Goal: Check status: Check status

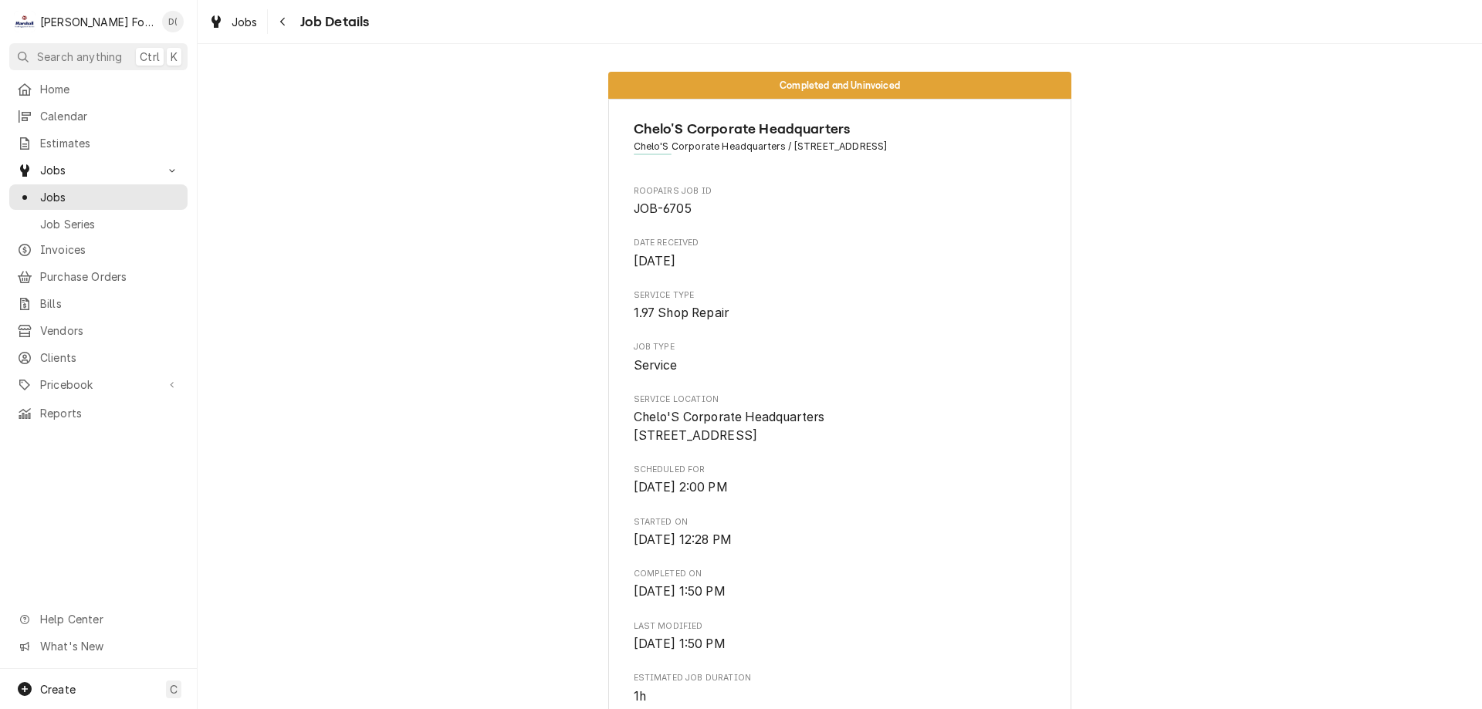
scroll to position [618, 0]
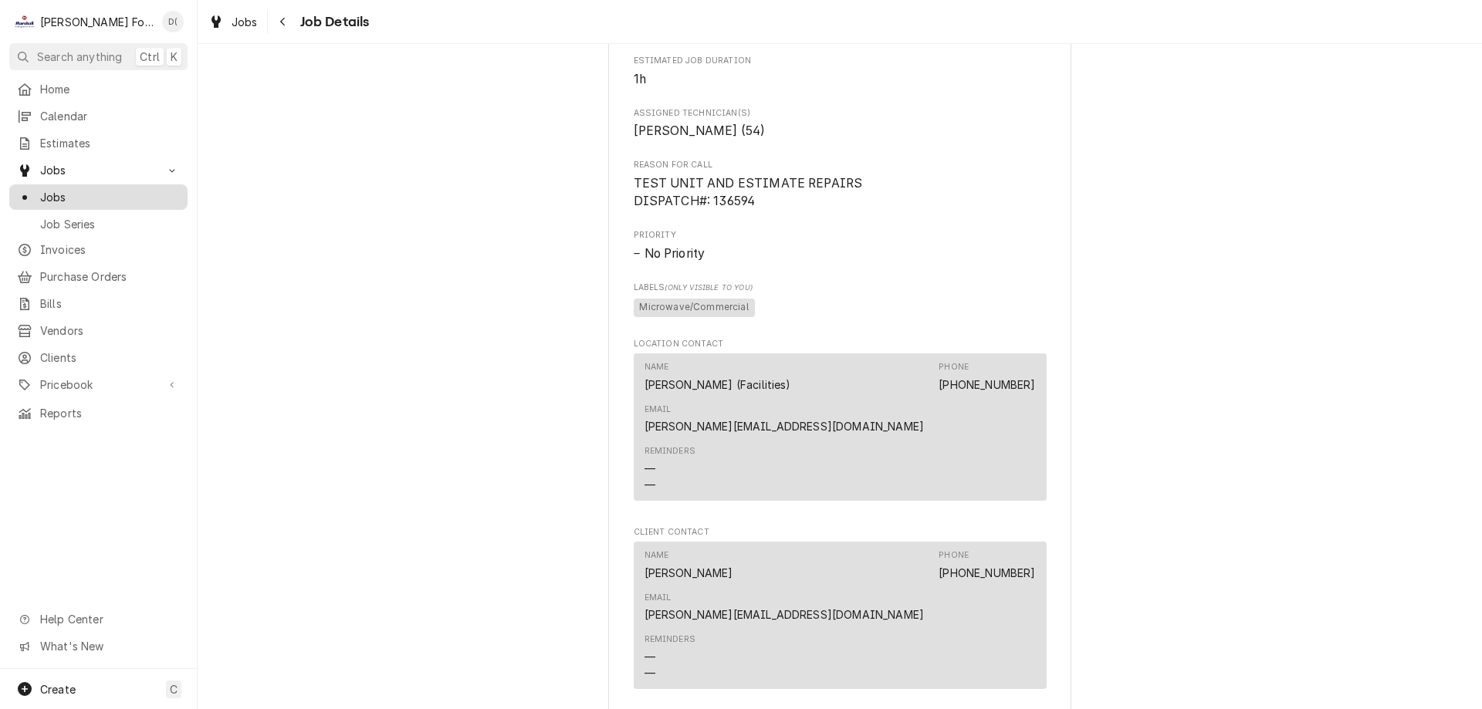
click at [76, 191] on span "Jobs" at bounding box center [110, 197] width 140 height 16
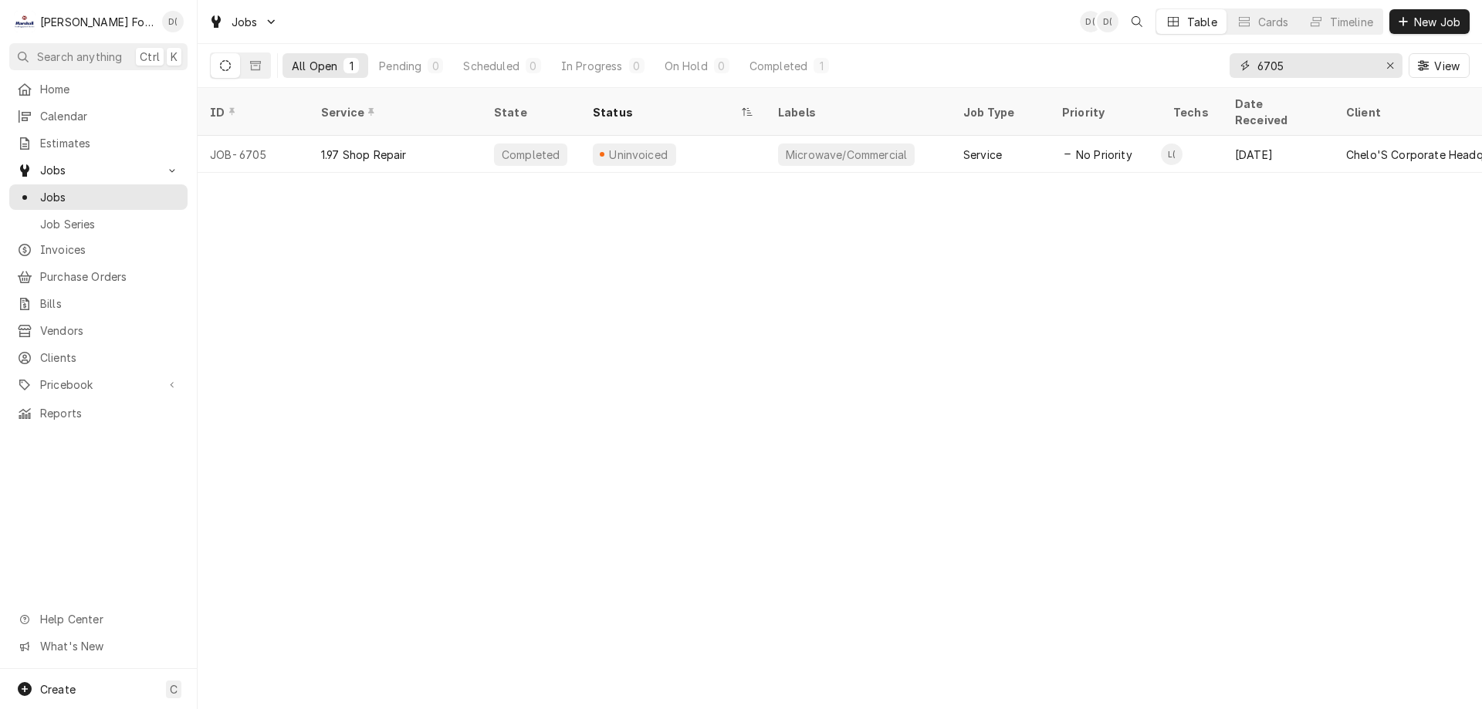
drag, startPoint x: 1301, startPoint y: 64, endPoint x: 1247, endPoint y: 76, distance: 56.2
click at [1247, 76] on div "6705" at bounding box center [1316, 65] width 173 height 25
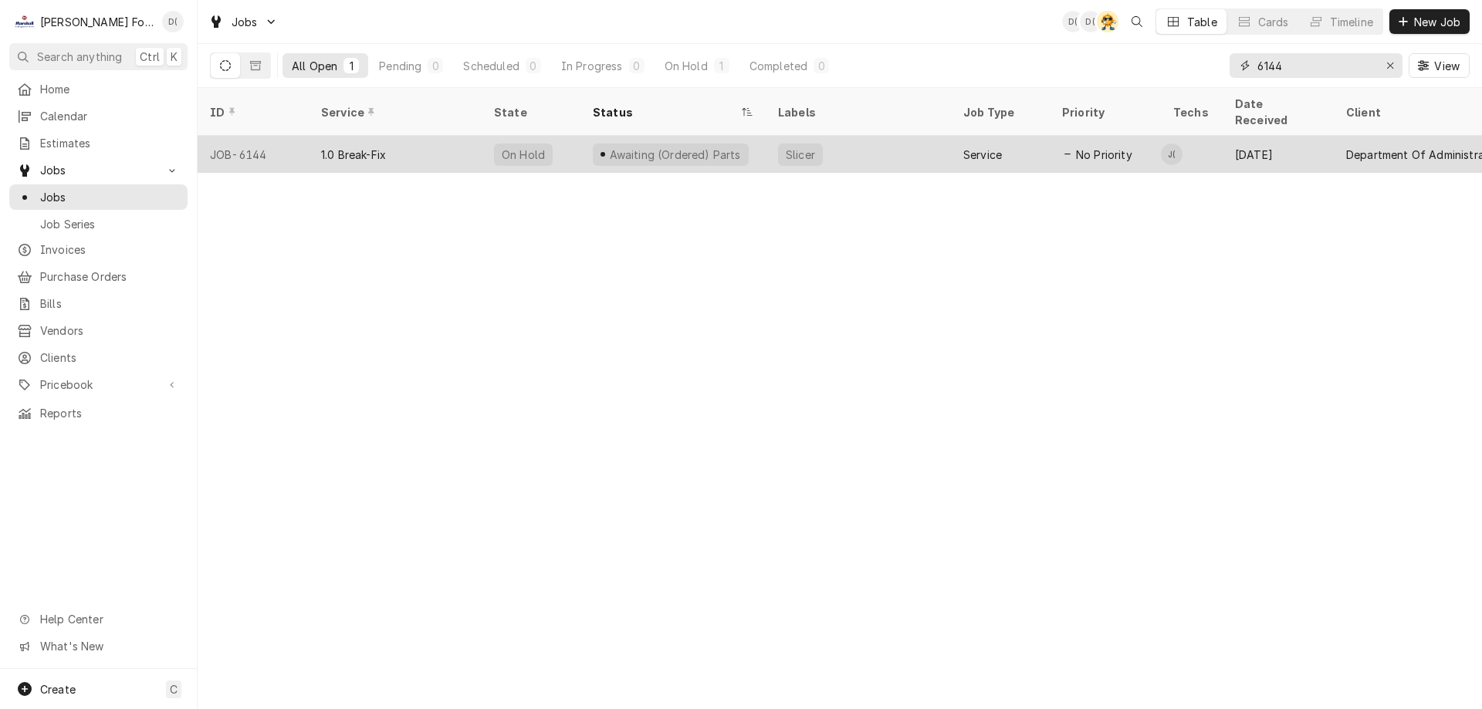
type input "6144"
click at [747, 138] on div "Awaiting (Ordered) Parts" at bounding box center [672, 154] width 185 height 37
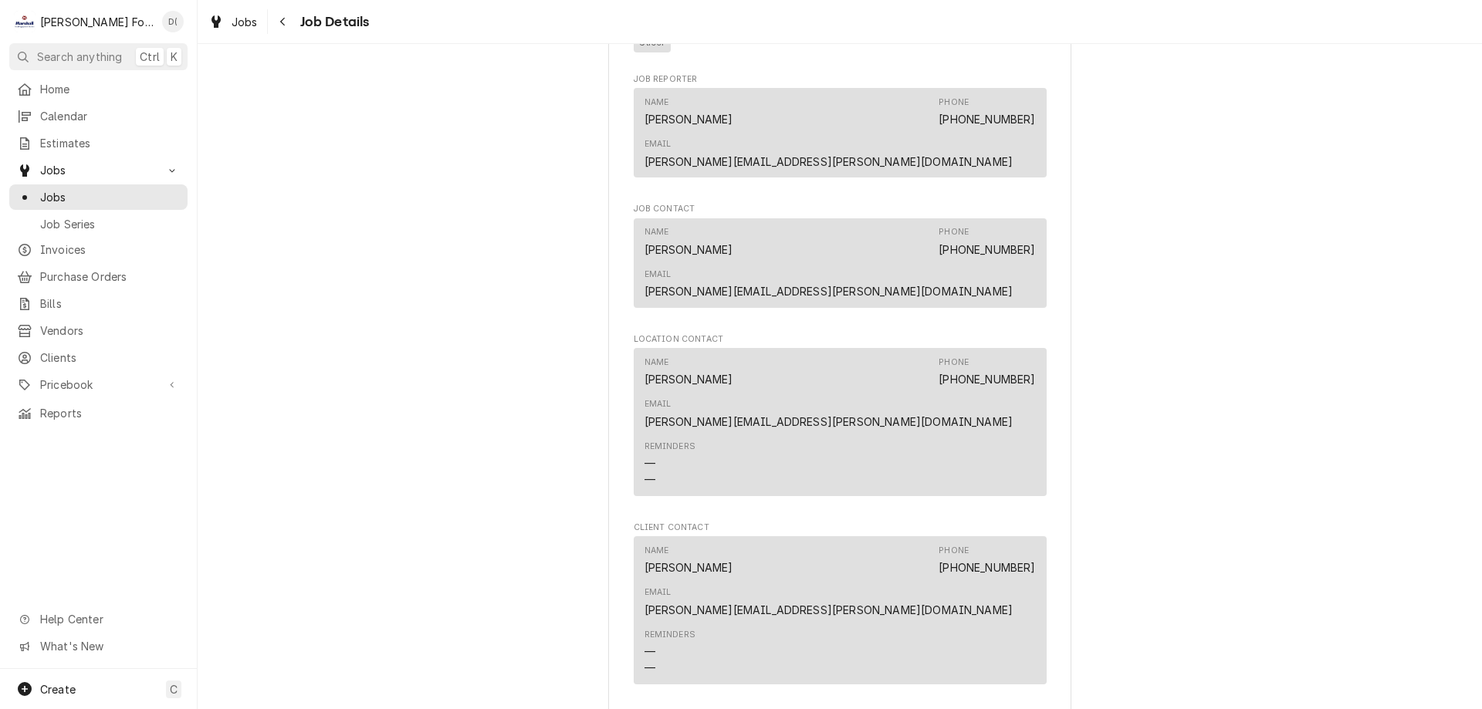
scroll to position [1698, 0]
